Goal: Find specific page/section: Find specific page/section

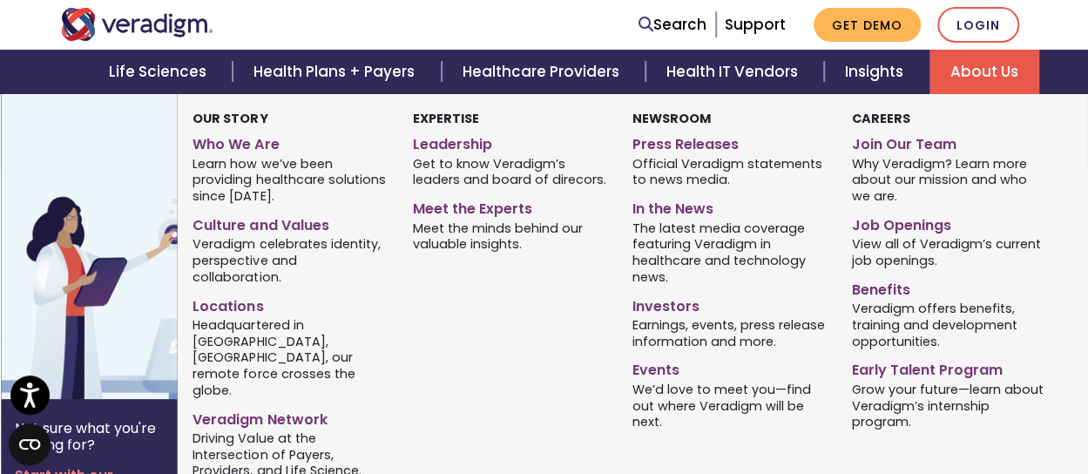
scroll to position [215, 0]
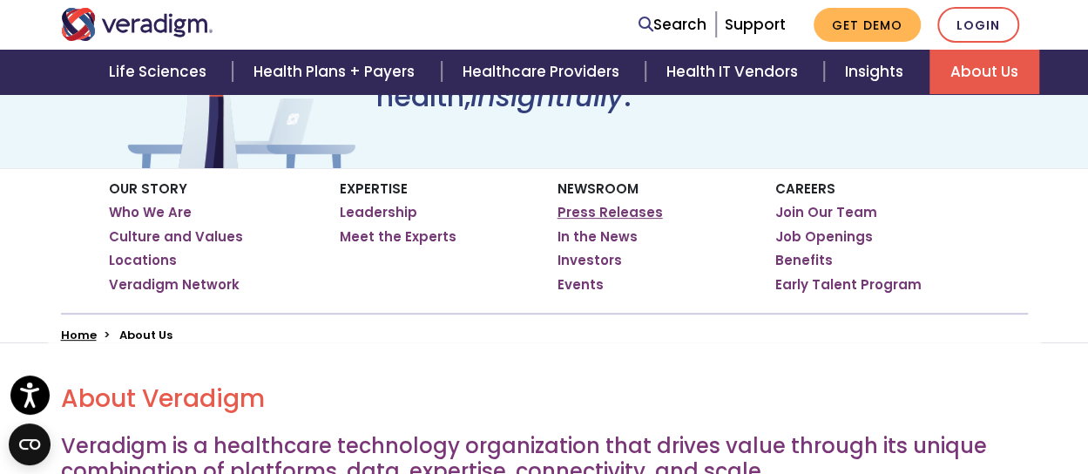
click at [621, 213] on link "Press Releases" at bounding box center [610, 212] width 105 height 17
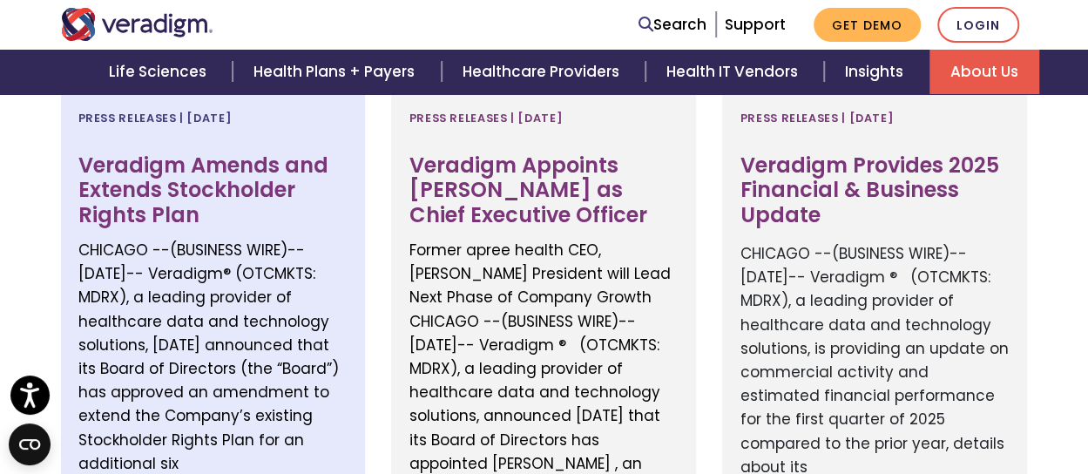
scroll to position [575, 0]
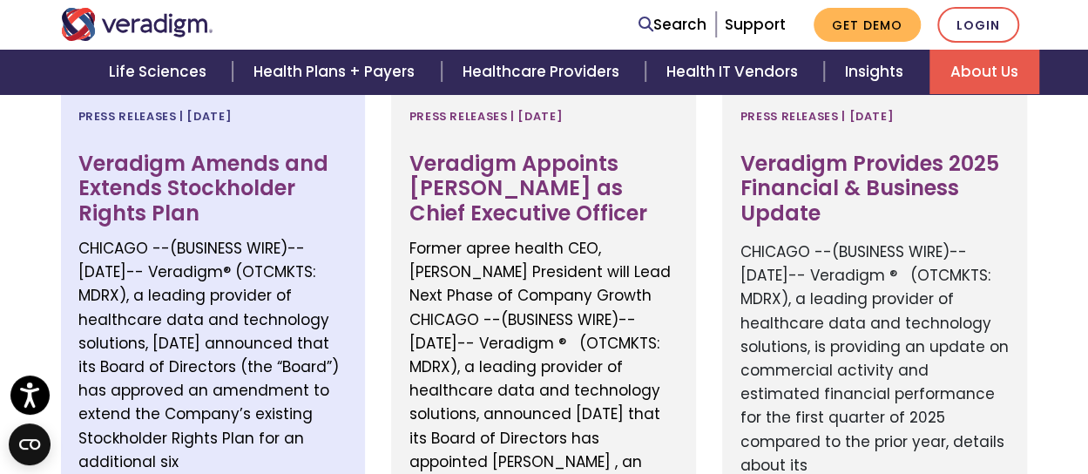
click at [198, 185] on h3 "Veradigm Amends and Extends Stockholder Rights Plan" at bounding box center [213, 189] width 270 height 75
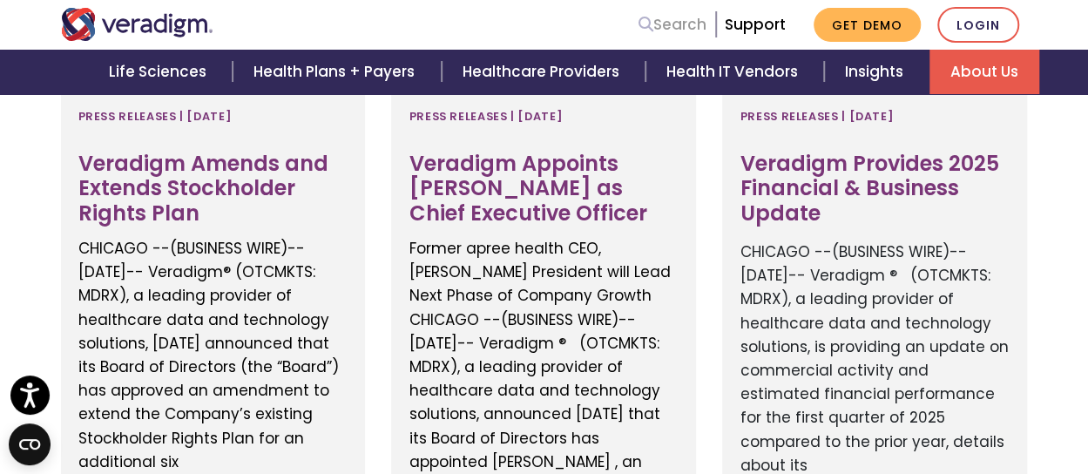
click at [674, 29] on link "Search" at bounding box center [673, 25] width 68 height 24
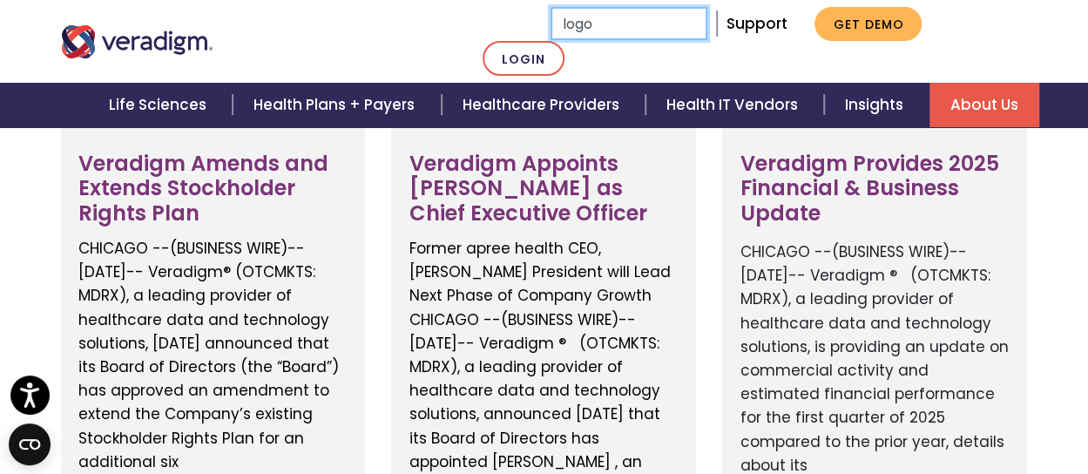
type input "logo"
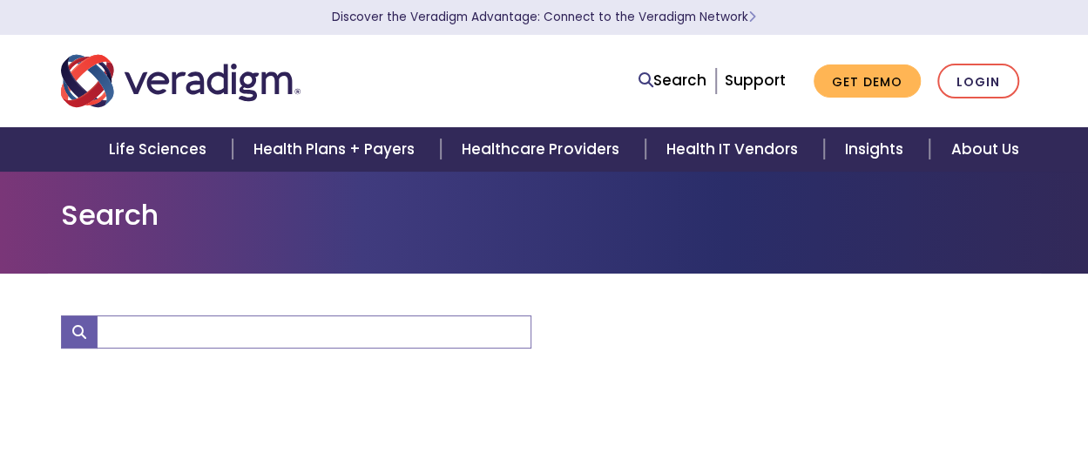
type input "logo"
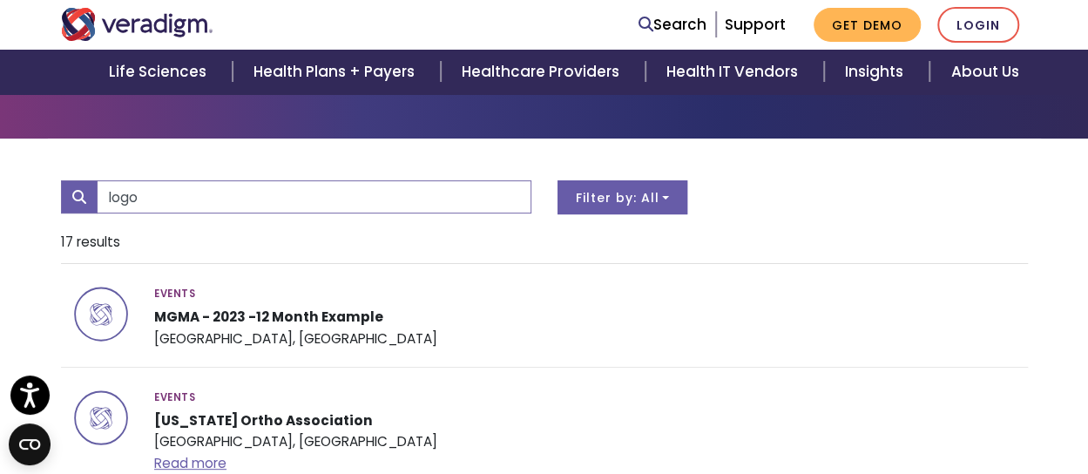
scroll to position [136, 0]
